Goal: Information Seeking & Learning: Learn about a topic

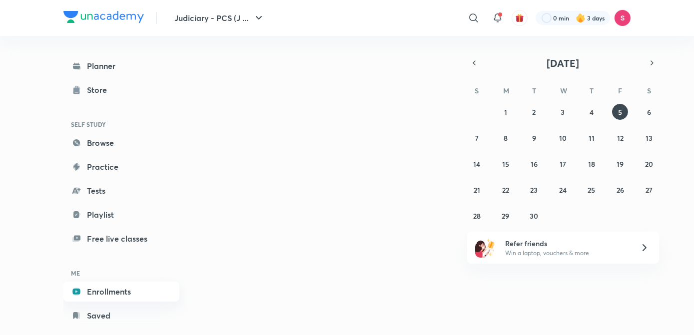
click at [96, 295] on link "Enrollments" at bounding box center [121, 292] width 116 height 20
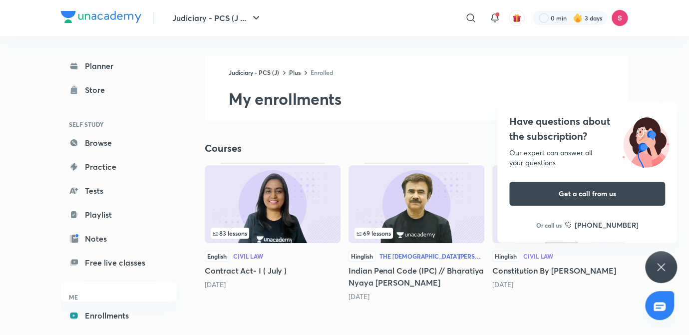
click at [660, 265] on icon at bounding box center [661, 267] width 12 height 12
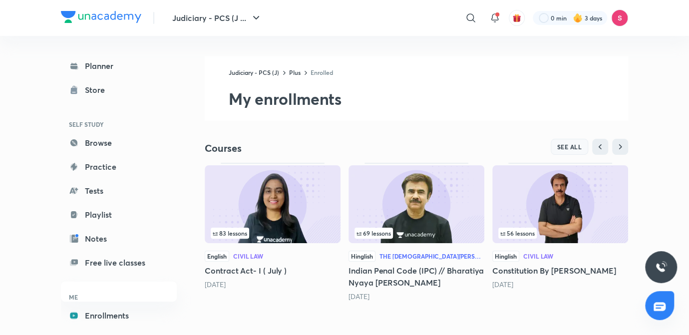
click at [572, 144] on span "SEE ALL" at bounding box center [569, 146] width 25 height 7
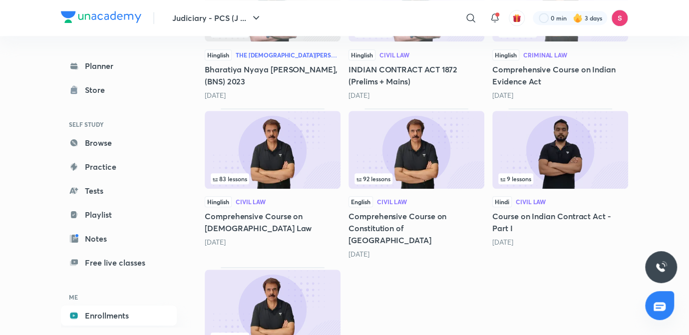
scroll to position [376, 0]
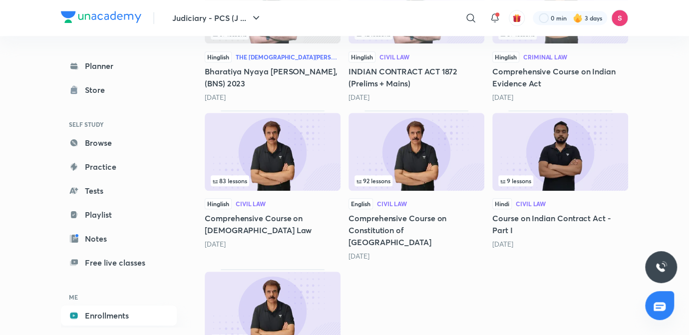
click at [554, 127] on img at bounding box center [560, 152] width 136 height 78
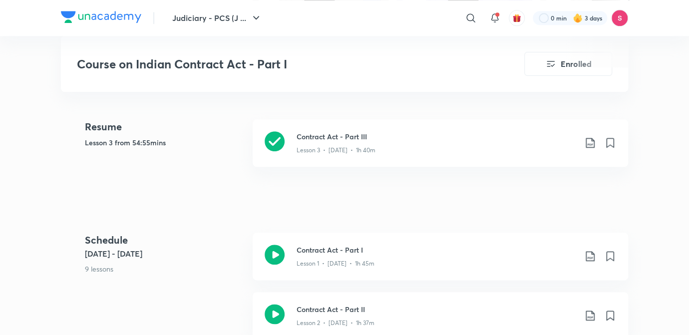
scroll to position [439, 0]
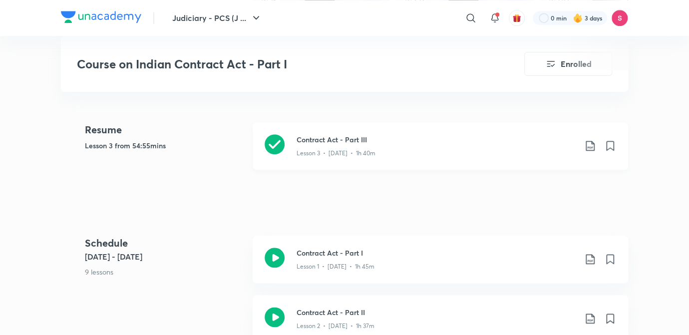
click at [360, 147] on div "Lesson 3 • [DATE] • 1h 40m" at bounding box center [437, 151] width 280 height 13
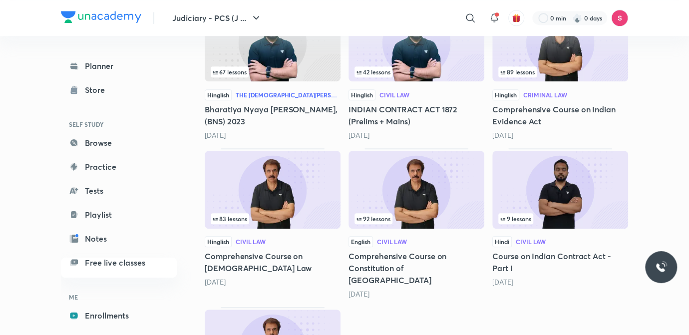
scroll to position [343, 0]
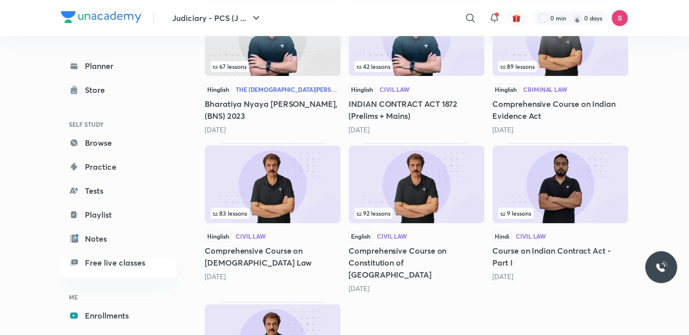
click at [547, 211] on div "9 lessons" at bounding box center [560, 213] width 124 height 11
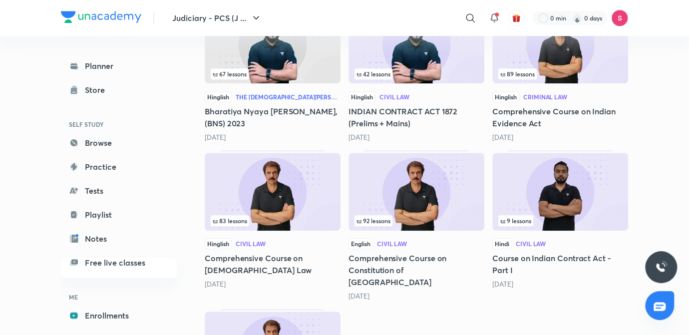
scroll to position [337, 0]
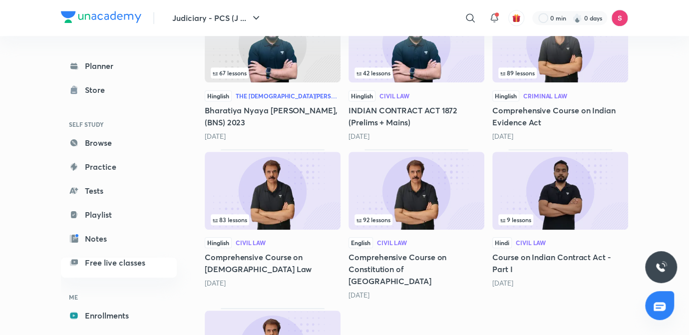
click at [567, 200] on img at bounding box center [560, 191] width 136 height 78
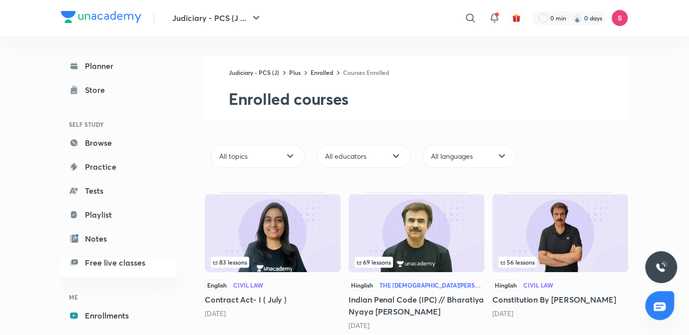
click at [567, 200] on img at bounding box center [560, 233] width 136 height 78
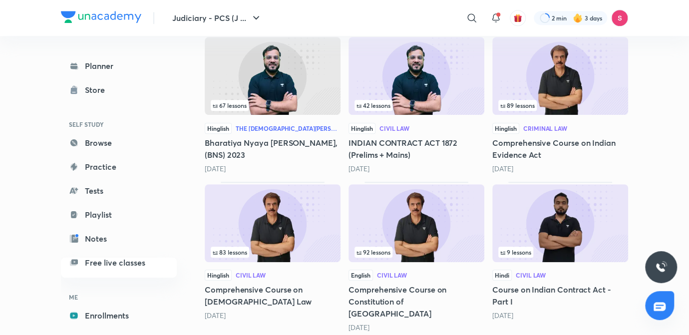
scroll to position [305, 0]
click at [544, 246] on div "9 lessons" at bounding box center [560, 251] width 124 height 11
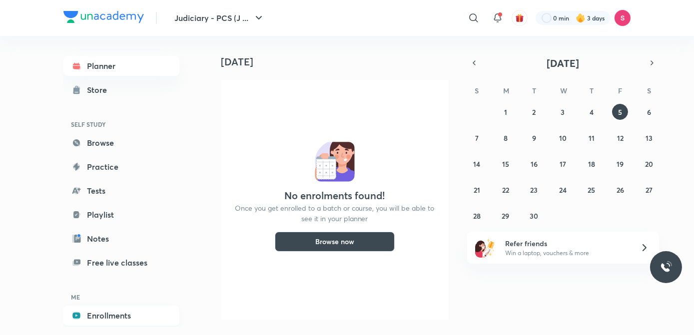
click at [110, 314] on link "Enrollments" at bounding box center [121, 316] width 116 height 20
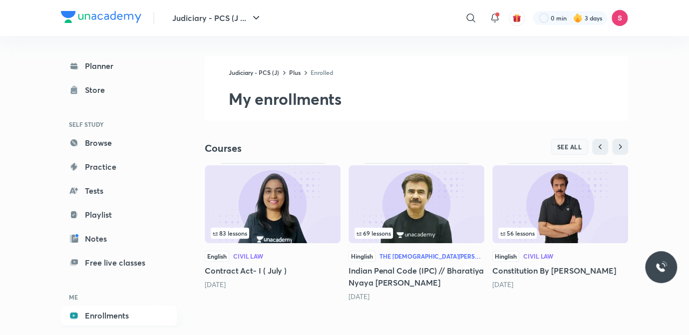
click at [571, 144] on span "SEE ALL" at bounding box center [569, 146] width 25 height 7
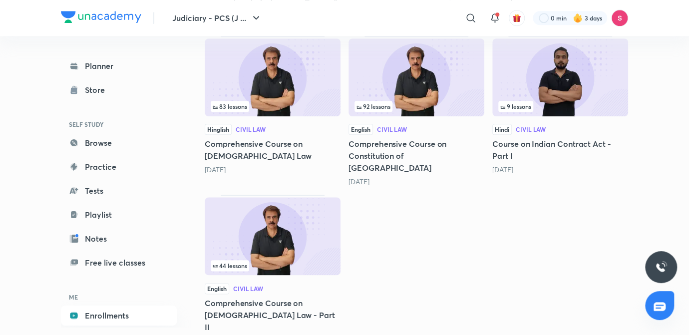
scroll to position [450, 0]
click at [598, 79] on img at bounding box center [560, 77] width 136 height 78
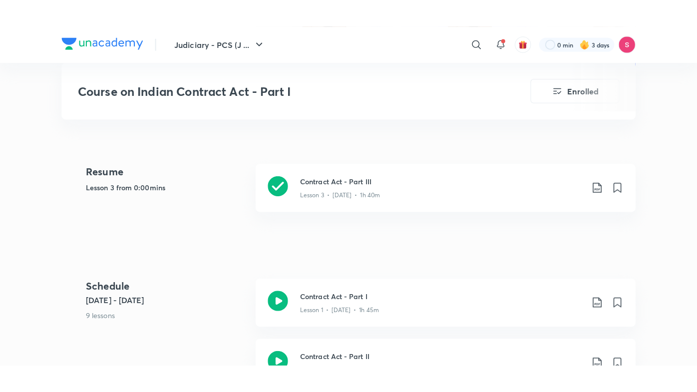
scroll to position [427, 0]
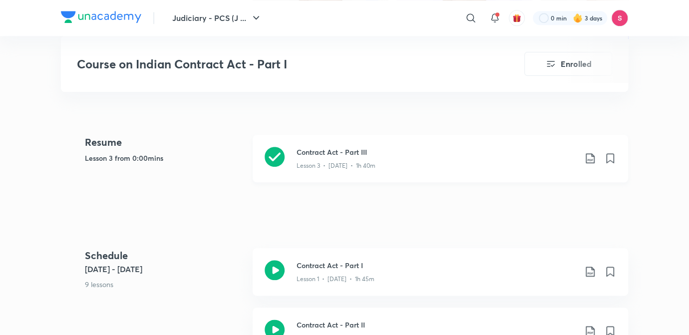
click at [422, 155] on h3 "Contract Act - Part III" at bounding box center [437, 152] width 280 height 10
